Goal: Transaction & Acquisition: Download file/media

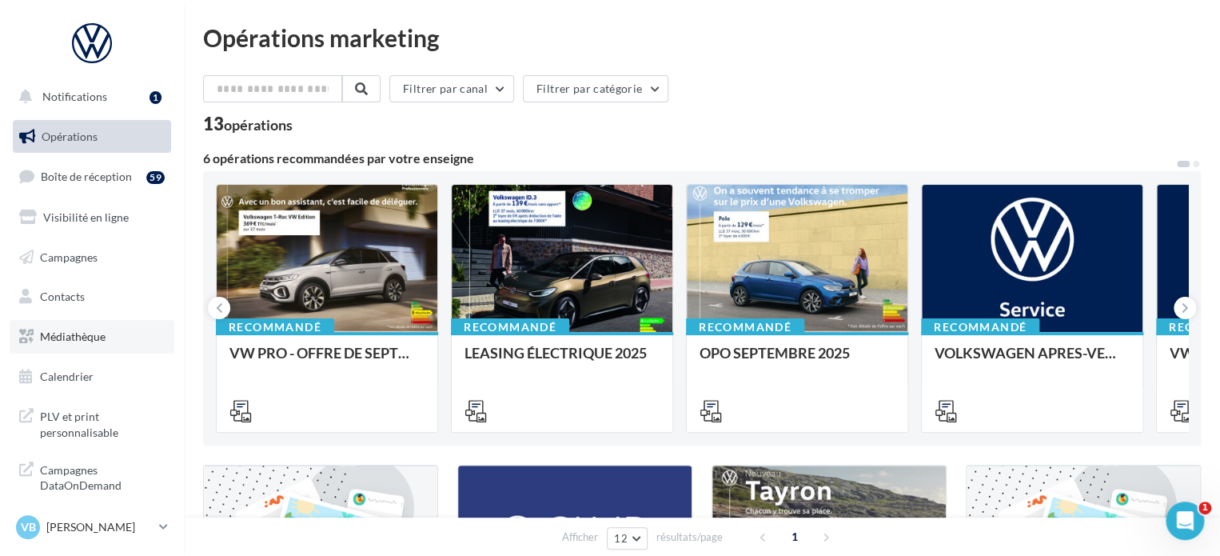
click at [83, 338] on span "Médiathèque" at bounding box center [73, 336] width 66 height 14
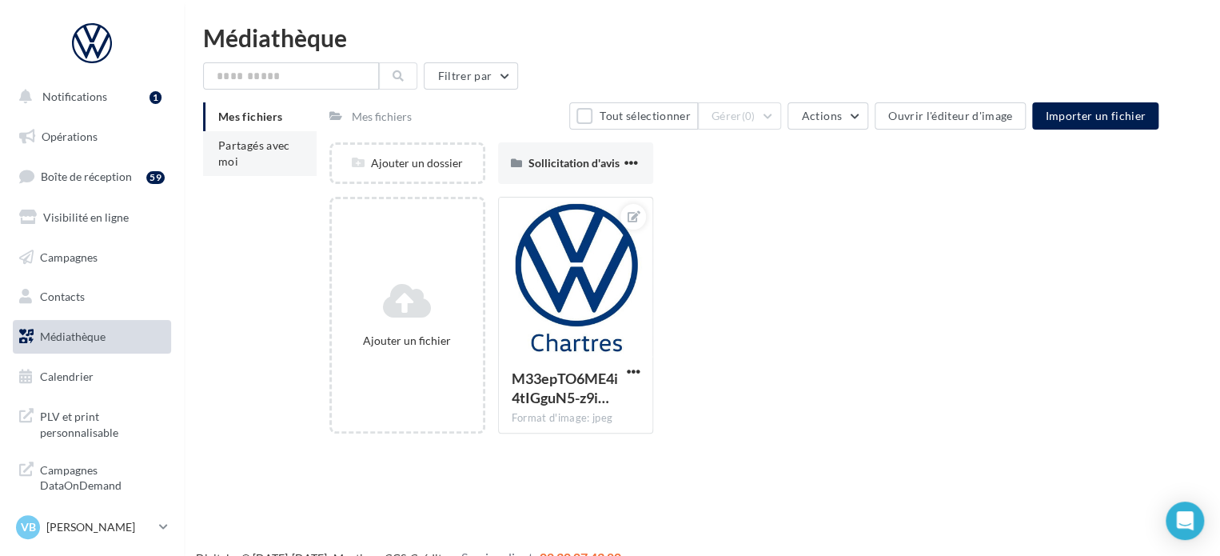
click at [243, 150] on span "Partagés avec moi" at bounding box center [254, 153] width 72 height 30
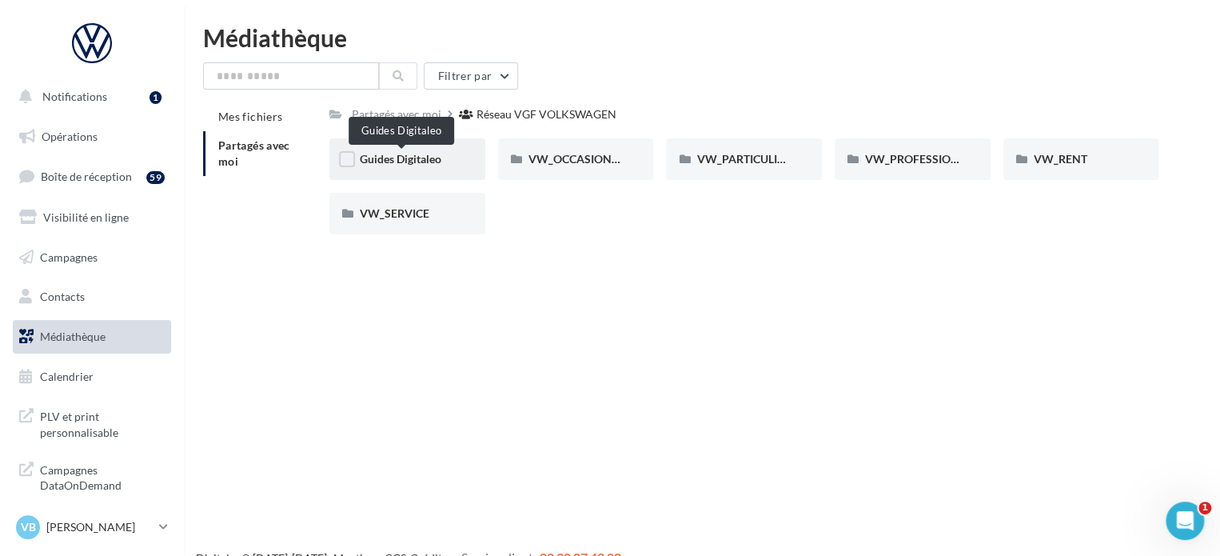
click at [406, 151] on div "Guides Digitaleo" at bounding box center [407, 159] width 95 height 16
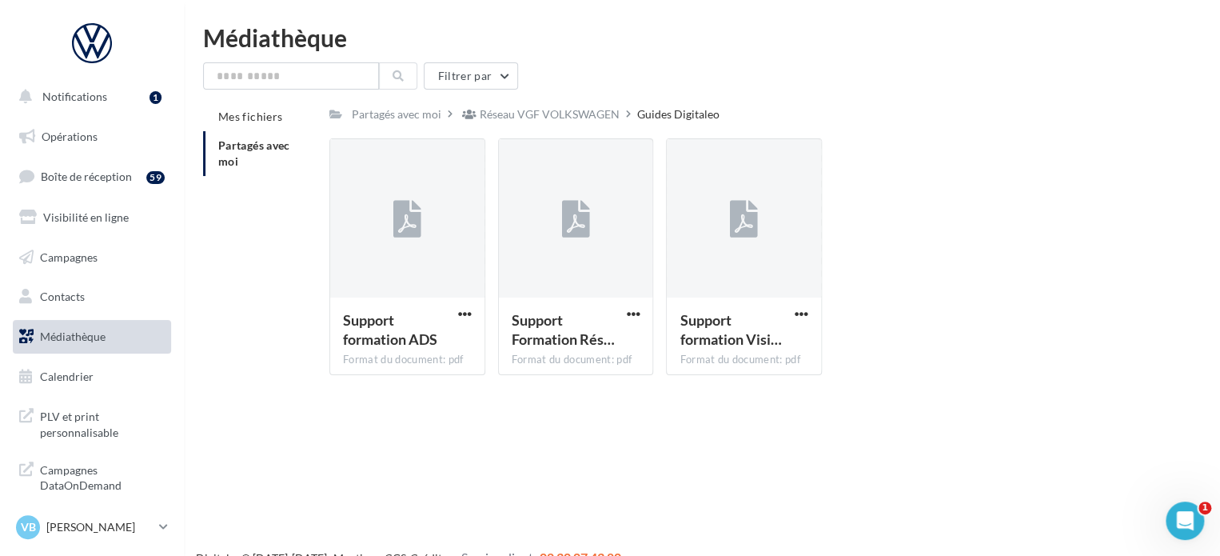
click at [252, 341] on div "Mes fichiers Partagés avec moi Partagés avec moi Réseau VGF VOLKSWAGEN Guides D…" at bounding box center [708, 244] width 1011 height 285
click at [572, 118] on div "Réseau VGF VOLKSWAGEN" at bounding box center [550, 114] width 140 height 16
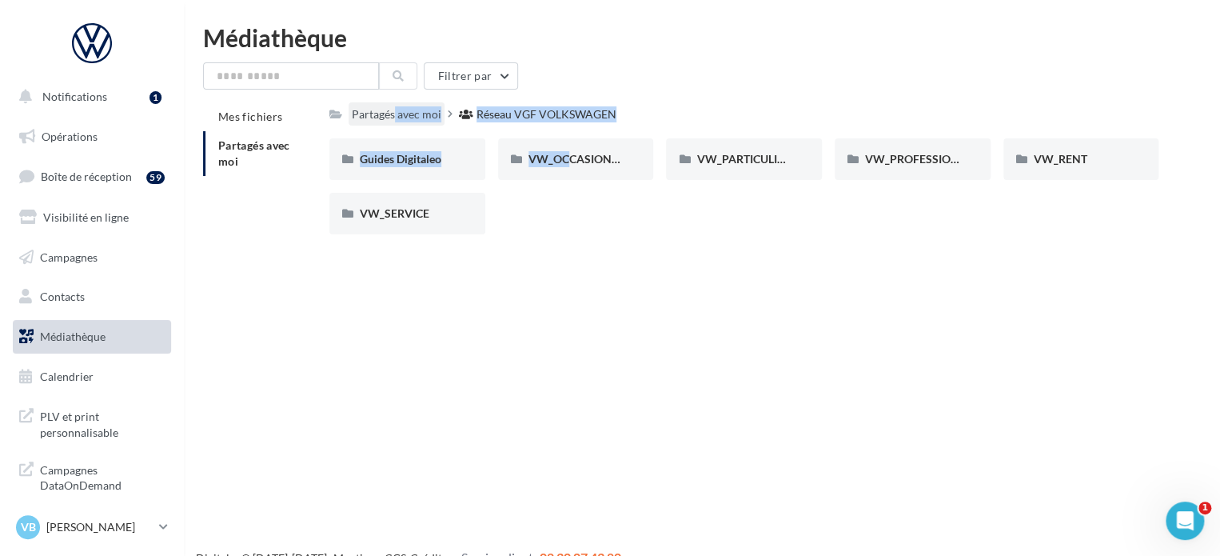
drag, startPoint x: 555, startPoint y: 207, endPoint x: 380, endPoint y: 118, distance: 196.3
click at [380, 118] on div "Partagés avec moi Réseau VGF VOLKSWAGEN Rs Partagé par Réseau VGF VOLKSWAGEN Gu…" at bounding box center [743, 174] width 829 height 145
click at [556, 284] on div "Notifications 1 Opérations Boîte de réception 59 Visibilité en ligne Campagnes …" at bounding box center [610, 304] width 1220 height 556
click at [767, 168] on div "VW_PARTICULIERS" at bounding box center [744, 159] width 156 height 42
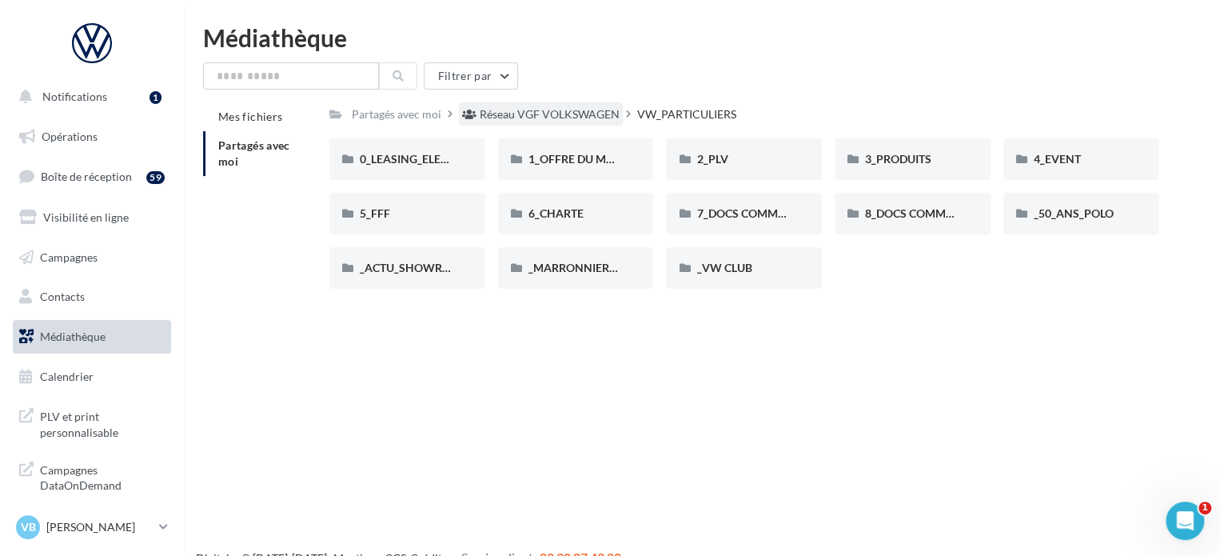
click at [548, 113] on div "Réseau VGF VOLKSWAGEN" at bounding box center [550, 114] width 140 height 16
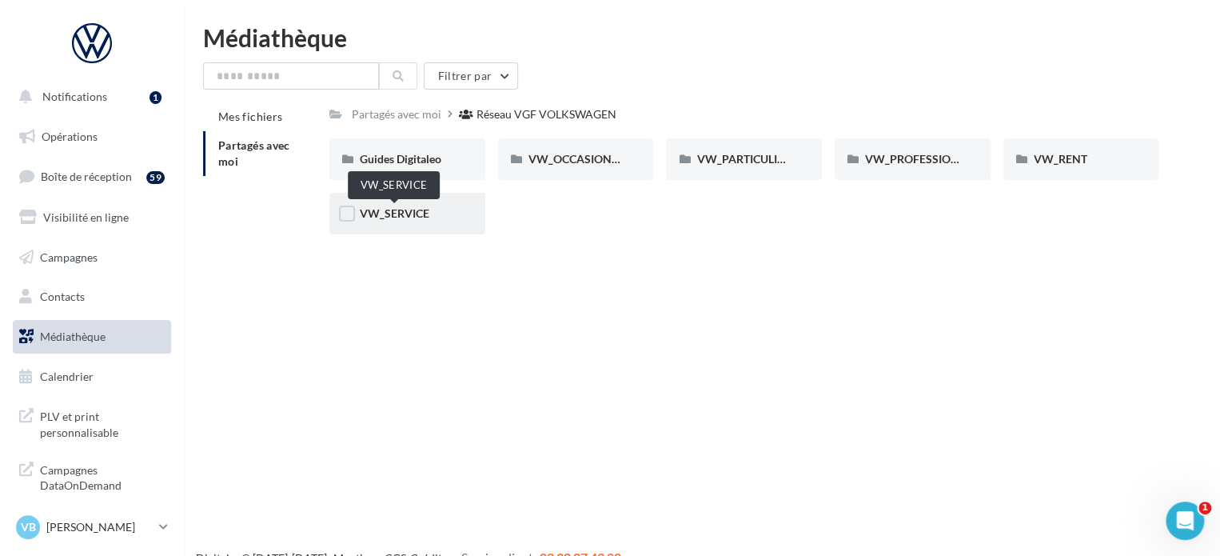
click at [413, 217] on span "VW_SERVICE" at bounding box center [395, 213] width 70 height 14
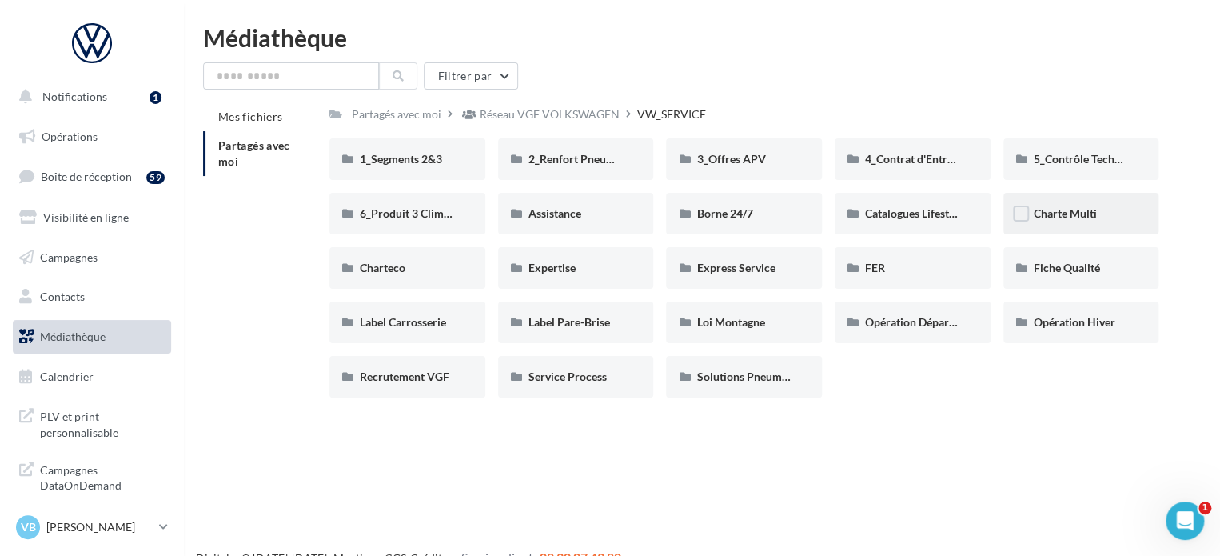
click at [1046, 223] on div "Charte Multi" at bounding box center [1081, 214] width 156 height 42
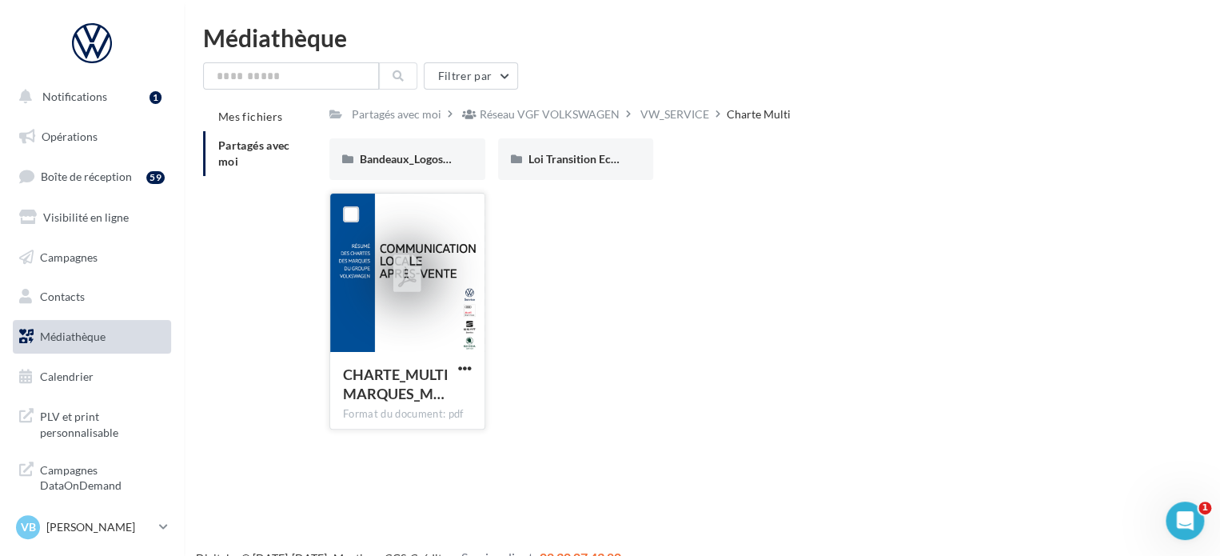
click at [413, 288] on icon at bounding box center [407, 274] width 28 height 37
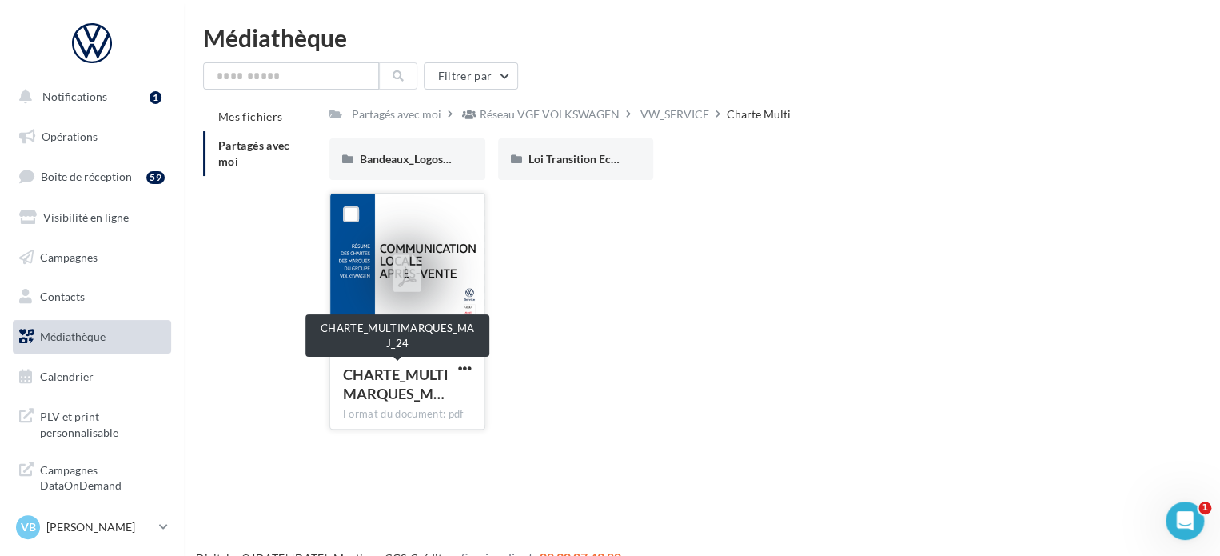
click at [452, 383] on div "CHARTE_MULTIMARQUES_M…" at bounding box center [398, 384] width 110 height 38
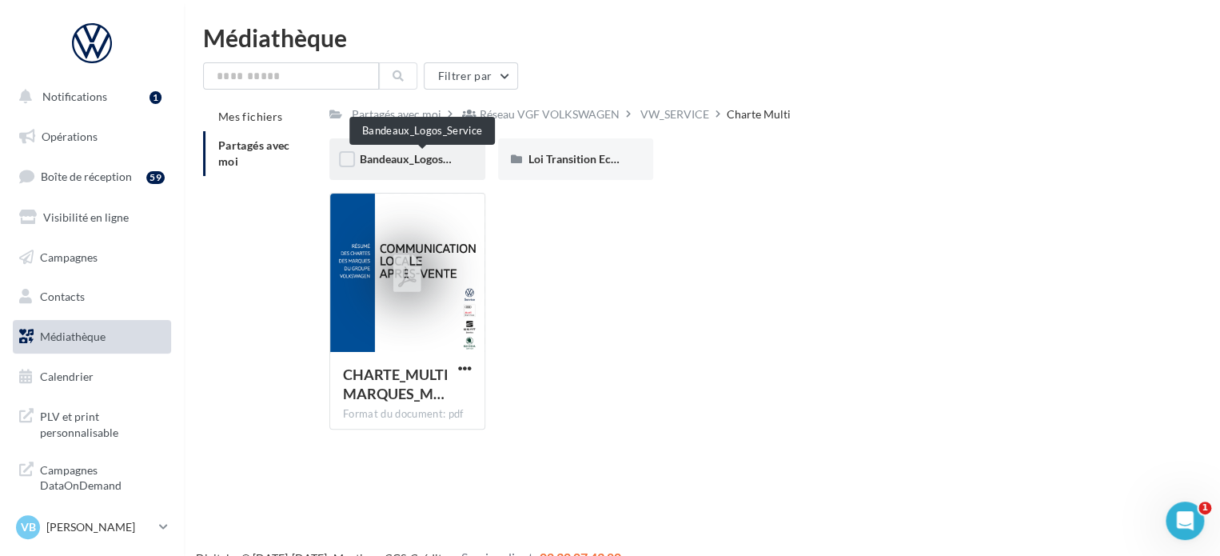
click at [428, 161] on span "Bandeaux_Logos_Service" at bounding box center [422, 159] width 125 height 14
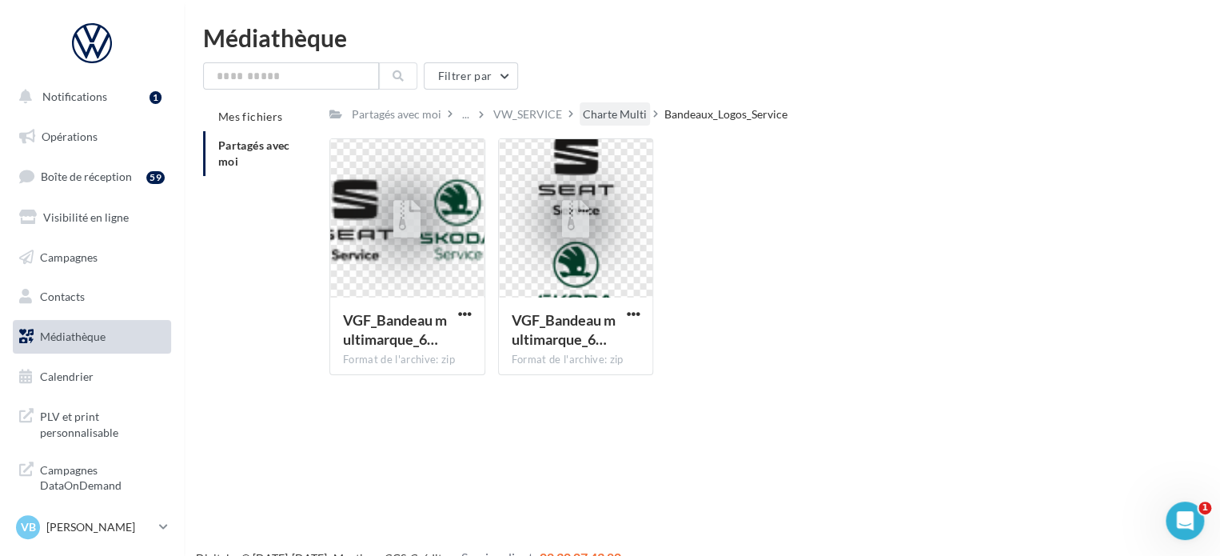
click at [628, 115] on div "Charte Multi" at bounding box center [615, 114] width 64 height 16
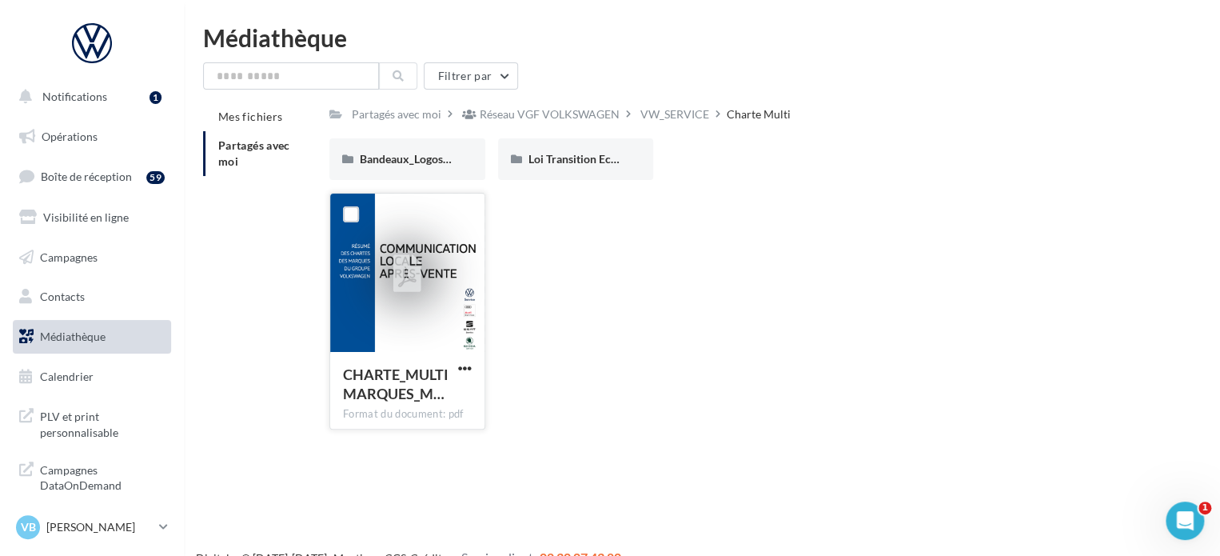
click at [425, 289] on div at bounding box center [407, 274] width 60 height 60
click at [458, 373] on span "button" at bounding box center [465, 368] width 14 height 14
drag, startPoint x: 632, startPoint y: 330, endPoint x: 524, endPoint y: 206, distance: 164.3
click at [632, 329] on div "CHARTE_MULTIMARQUES_M… Format du document: pdf Télécharger Copier l'URL CHARTE_…" at bounding box center [750, 317] width 842 height 249
click at [440, 155] on span "Bandeaux_Logos_Service" at bounding box center [422, 159] width 125 height 14
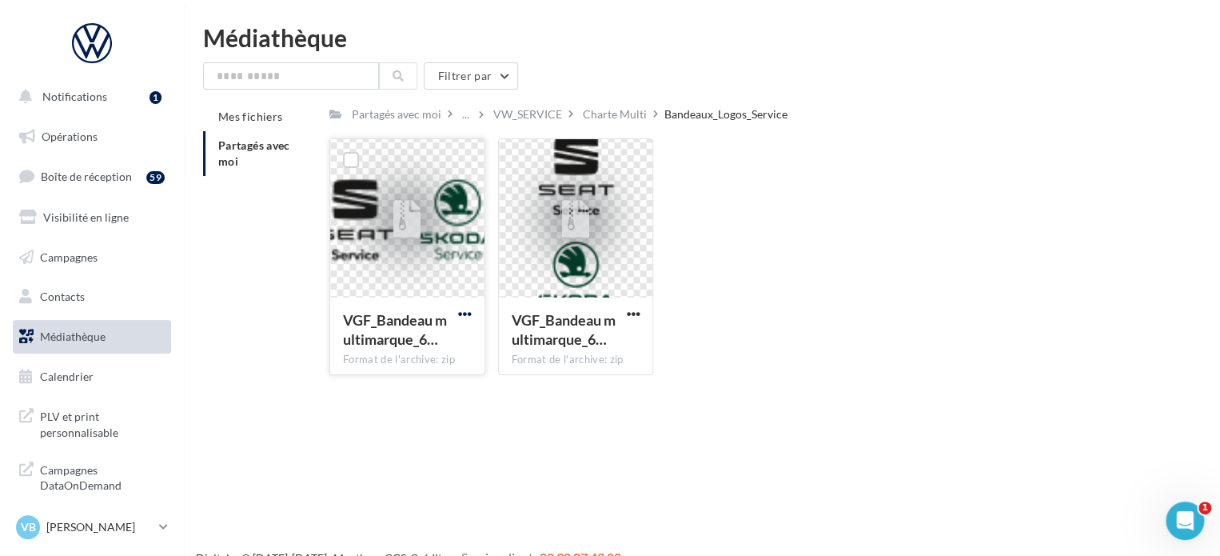
click at [464, 313] on span "button" at bounding box center [465, 314] width 14 height 14
click at [393, 341] on button "Télécharger" at bounding box center [395, 346] width 160 height 42
click at [419, 444] on div "Notifications 1 Opérations Boîte de réception 59 Visibilité en ligne Campagnes …" at bounding box center [610, 304] width 1220 height 556
